Goal: Check status: Check status

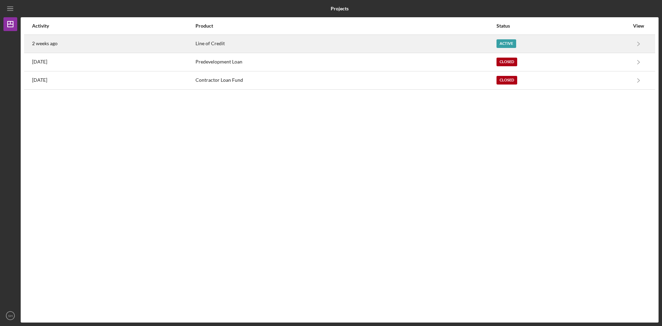
click at [498, 43] on div "Active" at bounding box center [506, 43] width 20 height 9
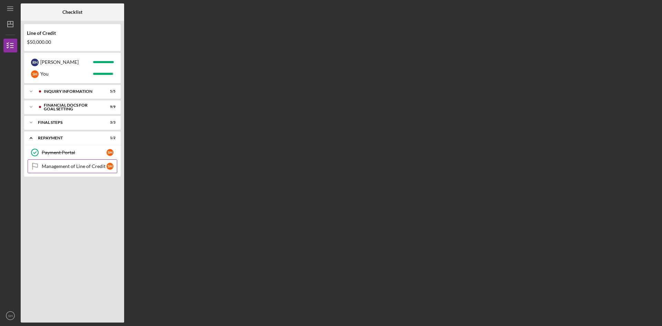
click at [89, 165] on div "Management of Line of Credit" at bounding box center [74, 166] width 65 height 6
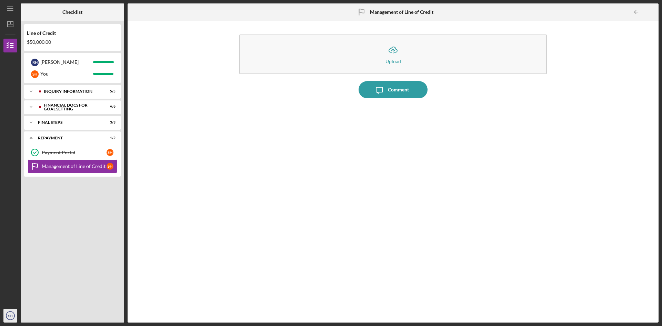
click at [9, 314] on text "SH" at bounding box center [10, 316] width 4 height 4
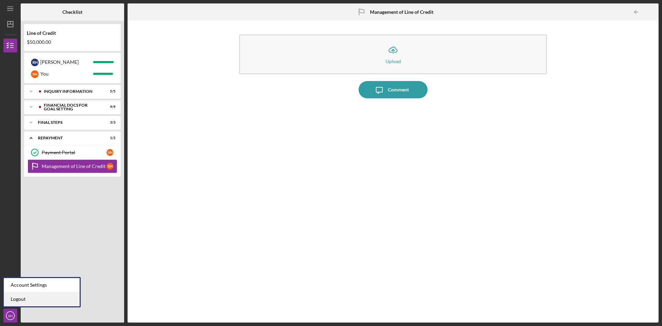
click at [10, 299] on link "Logout" at bounding box center [42, 299] width 76 height 14
